Goal: Check status: Check status

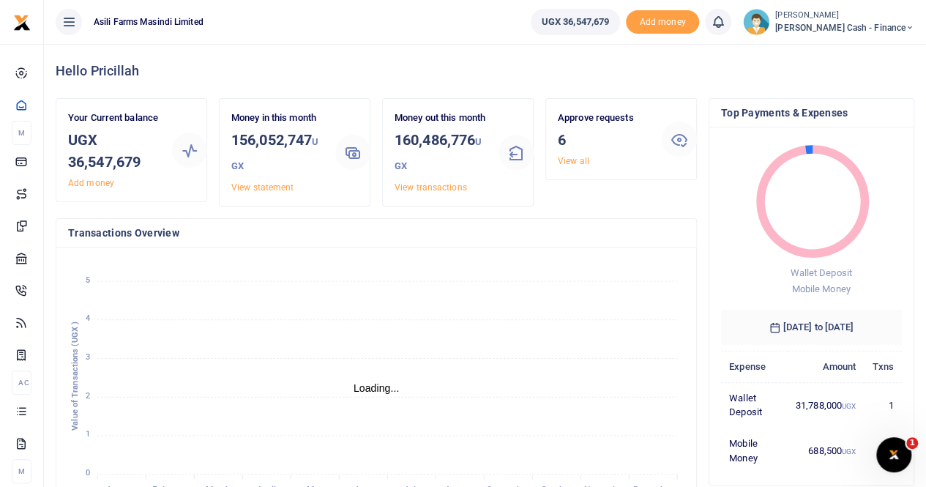
scroll to position [205, 170]
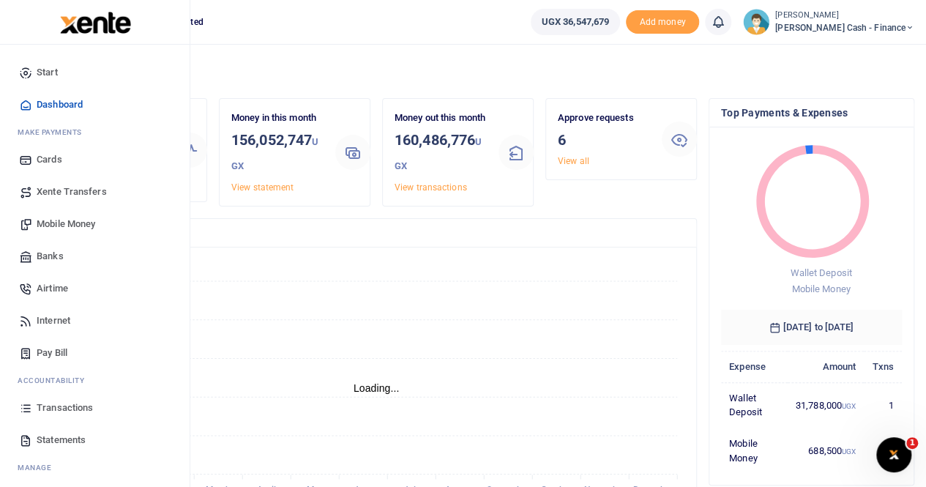
click at [66, 405] on span "Transactions" at bounding box center [65, 407] width 56 height 15
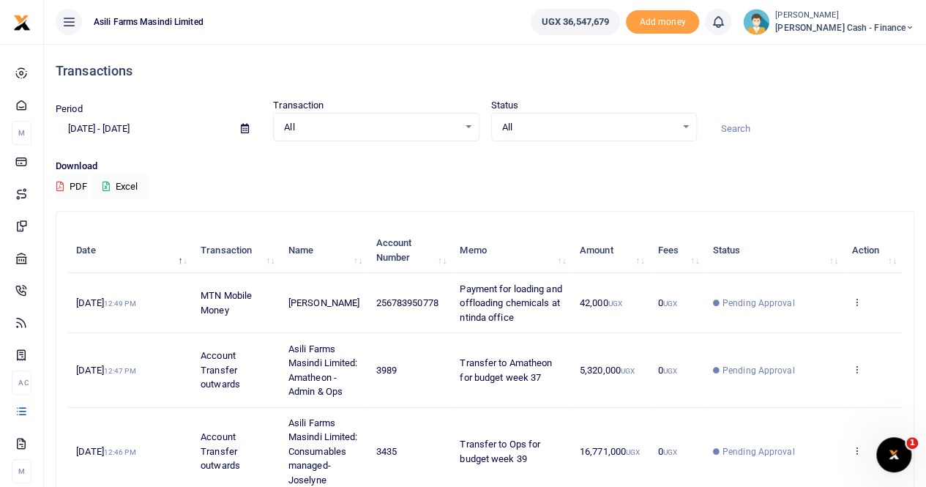
scroll to position [426, 0]
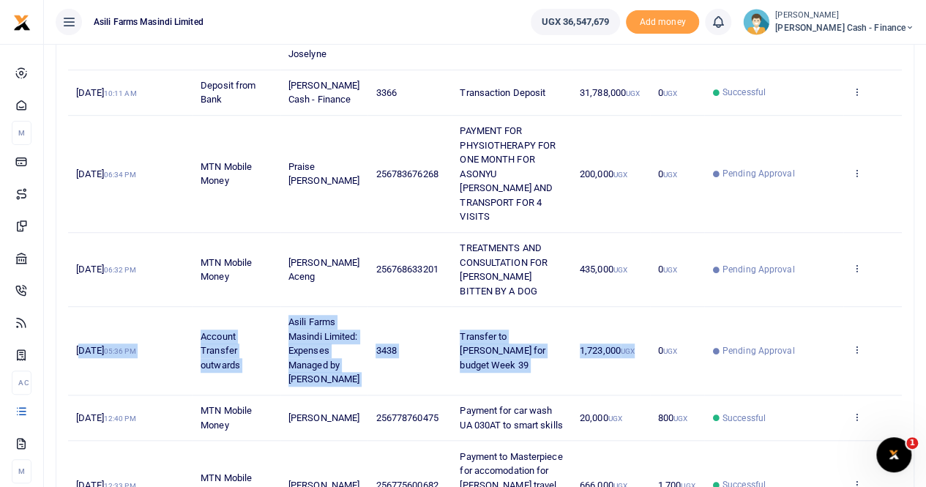
drag, startPoint x: 80, startPoint y: 356, endPoint x: 644, endPoint y: 396, distance: 565.7
click at [644, 395] on tr "[DATE] 05:36 PM Account Transfer outwards Asili Farms Masindi Limited: Expenses…" at bounding box center [485, 351] width 834 height 89
copy tr "[DATE] 05:36 PM Account Transfer outwards Asili Farms Masindi Limited: Expenses…"
